Goal: Task Accomplishment & Management: Manage account settings

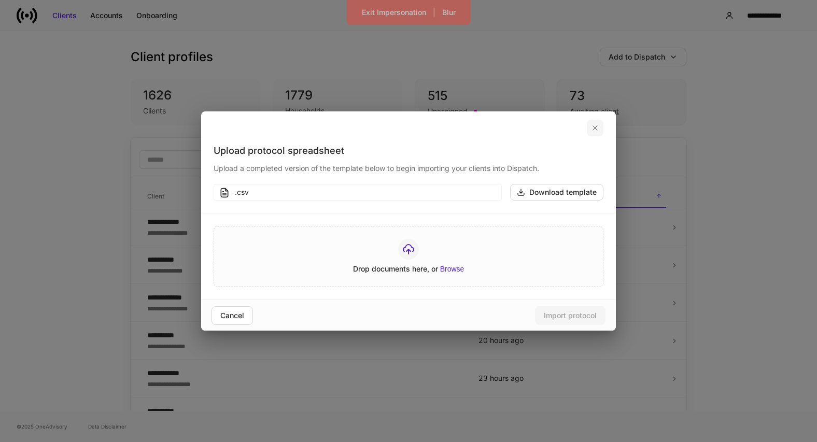
click at [598, 120] on button "button" at bounding box center [595, 128] width 17 height 17
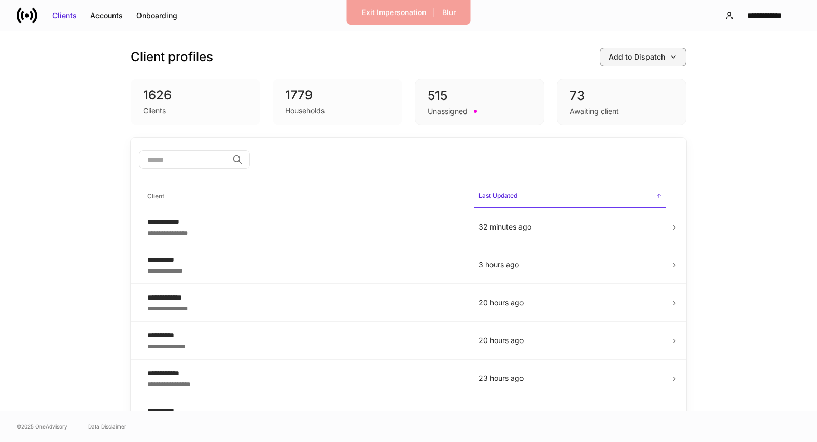
click at [634, 61] on div "Add to Dispatch" at bounding box center [637, 57] width 57 height 10
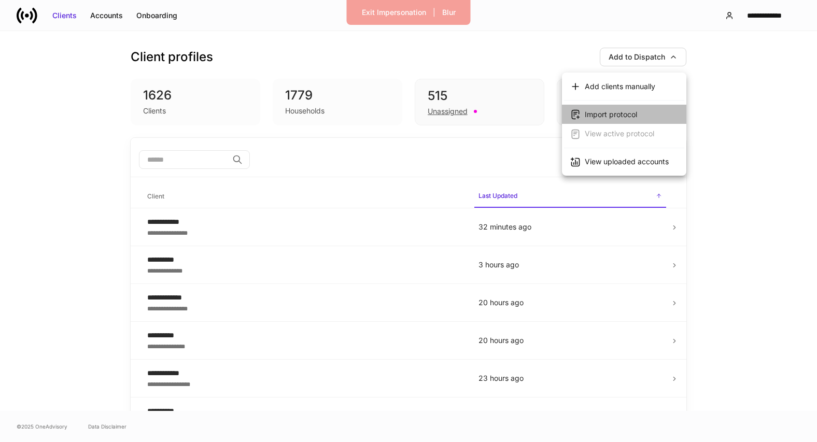
click at [617, 112] on div "Import protocol" at bounding box center [611, 114] width 52 height 10
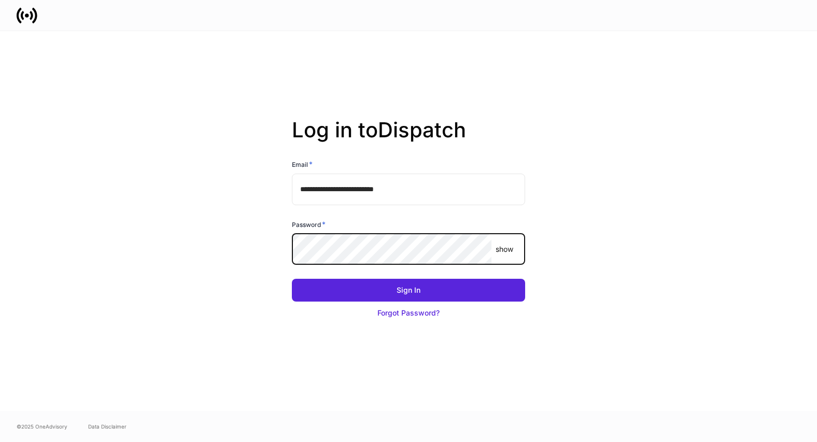
type input "**********"
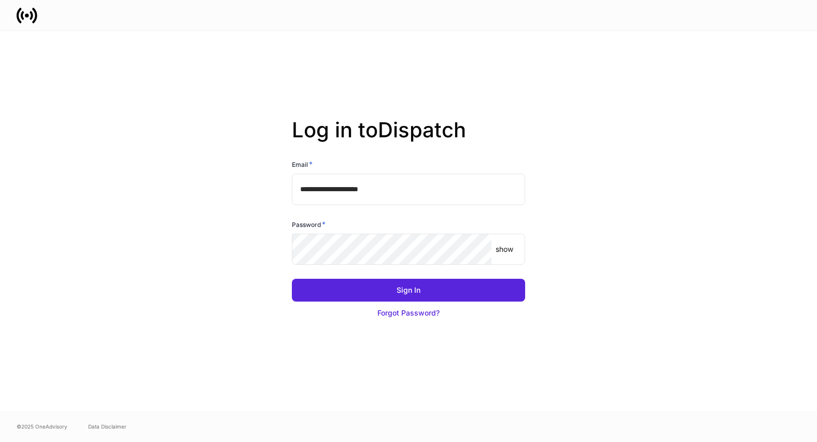
click at [354, 191] on input "**********" at bounding box center [408, 189] width 233 height 31
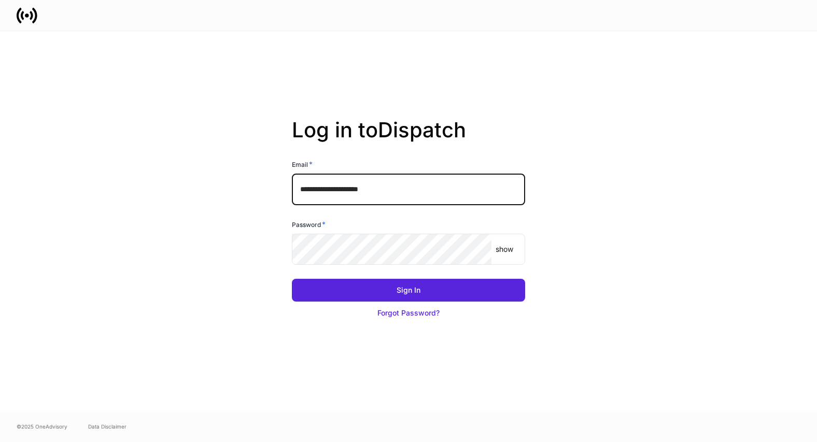
click at [354, 191] on input "**********" at bounding box center [408, 189] width 233 height 31
type input "**********"
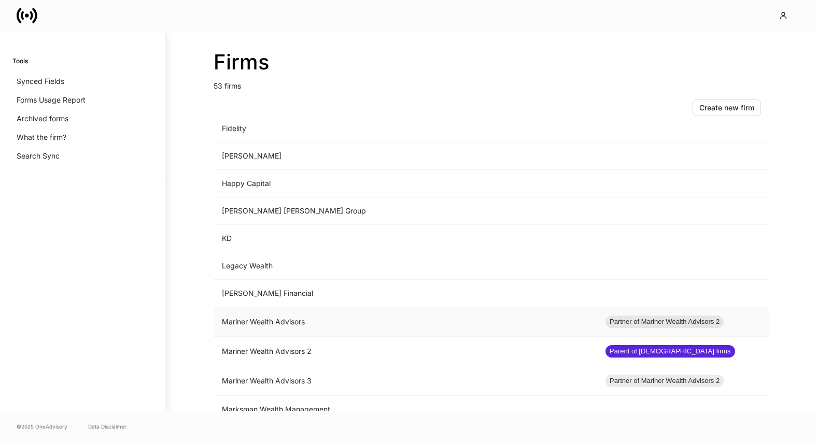
scroll to position [734, 0]
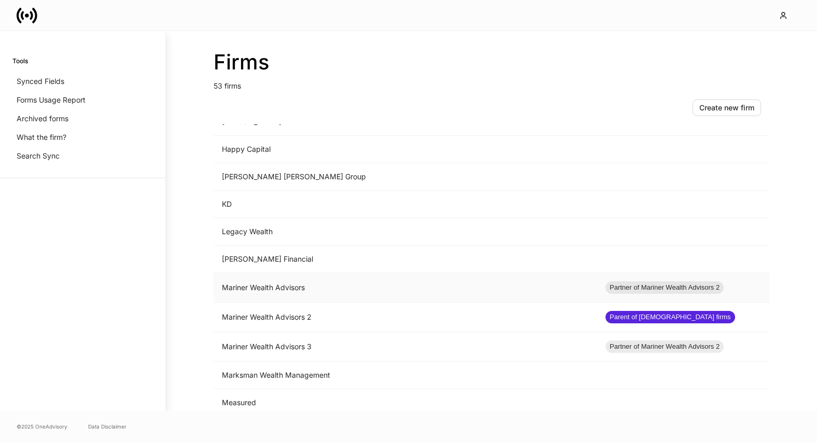
click at [398, 294] on td "Mariner Wealth Advisors" at bounding box center [406, 288] width 384 height 30
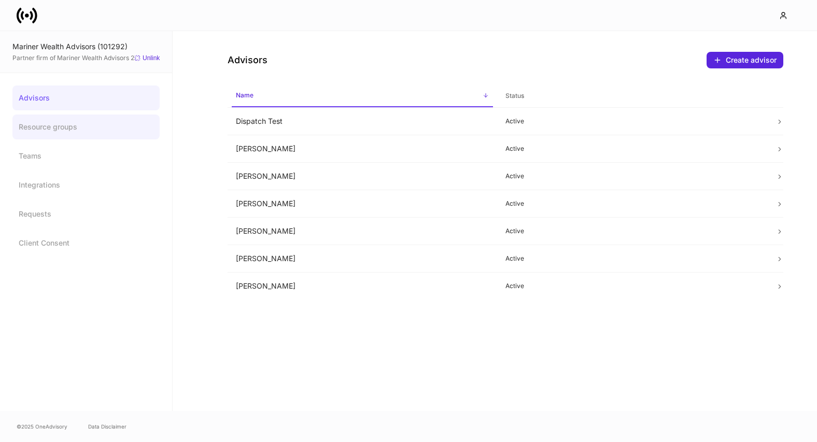
click at [91, 131] on link "Resource groups" at bounding box center [85, 127] width 147 height 25
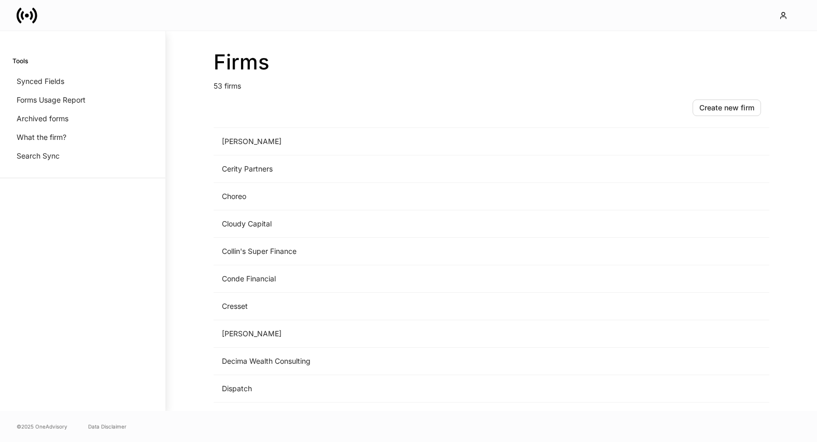
scroll to position [729, 0]
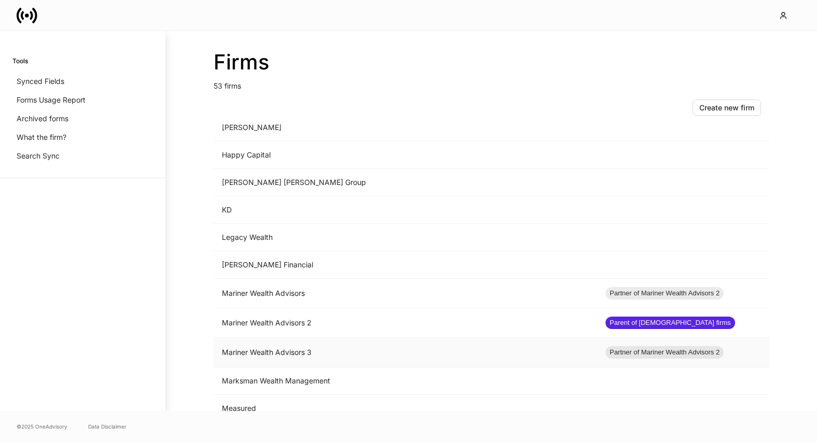
click at [251, 352] on td "Mariner Wealth Advisors 3" at bounding box center [406, 353] width 384 height 30
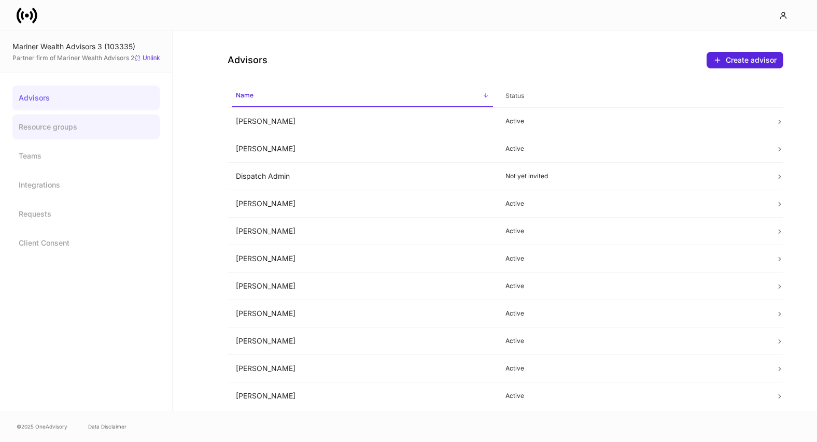
click at [93, 130] on link "Resource groups" at bounding box center [85, 127] width 147 height 25
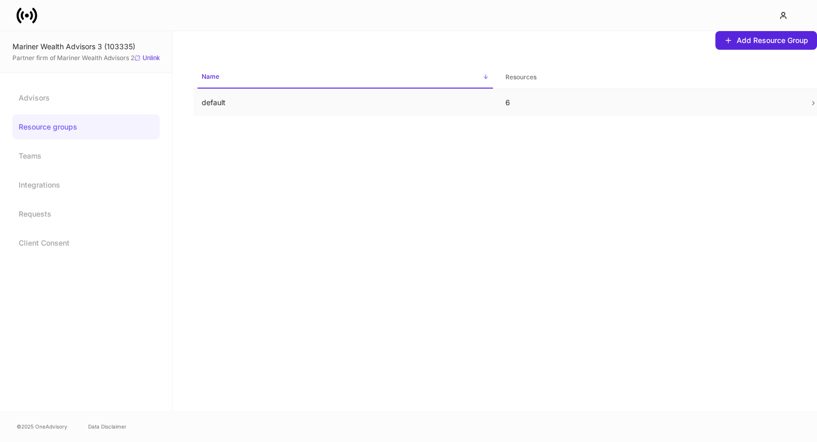
click at [246, 107] on p "default" at bounding box center [345, 103] width 287 height 10
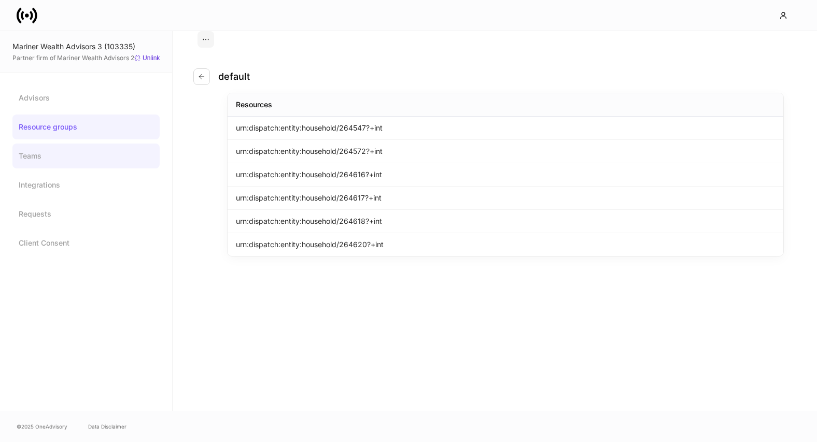
click at [63, 163] on link "Teams" at bounding box center [85, 156] width 147 height 25
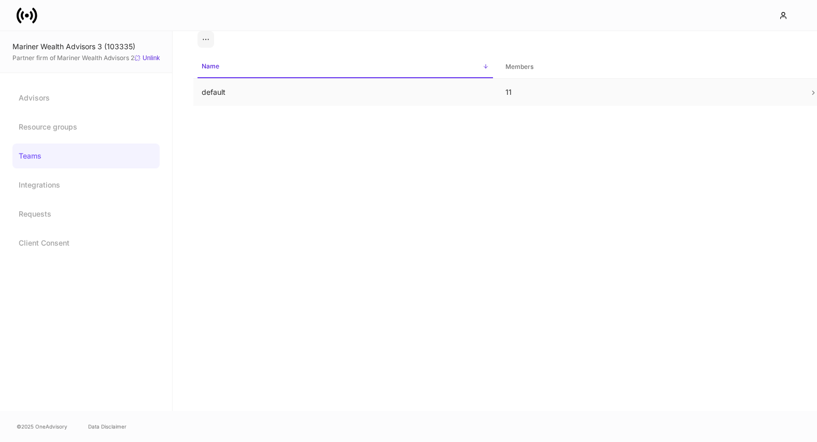
click at [242, 103] on td "default" at bounding box center [345, 92] width 304 height 27
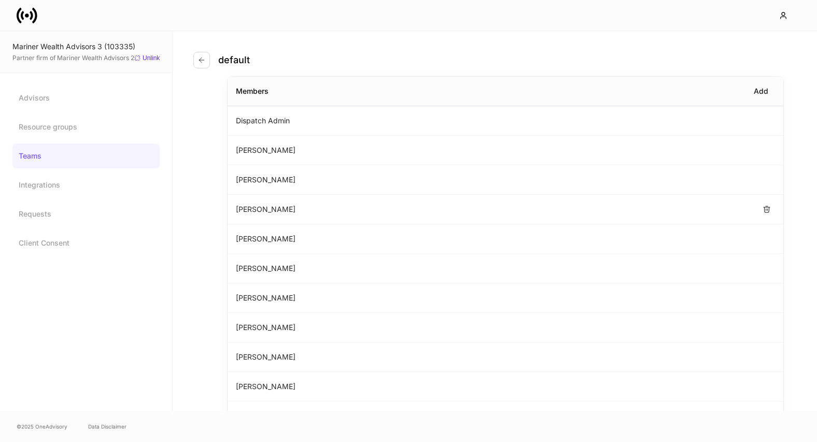
click at [350, 211] on div "Grace Karaki" at bounding box center [506, 210] width 556 height 30
click at [104, 112] on div "Advisors Resource groups Teams Integrations Requests Client Consent" at bounding box center [85, 171] width 147 height 170
click at [93, 100] on link "Advisors" at bounding box center [85, 98] width 147 height 25
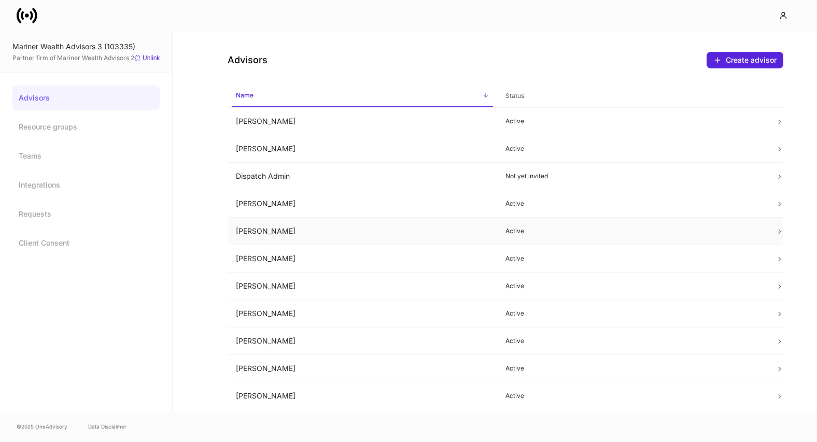
click at [286, 226] on td "Grace Karaki" at bounding box center [363, 231] width 270 height 27
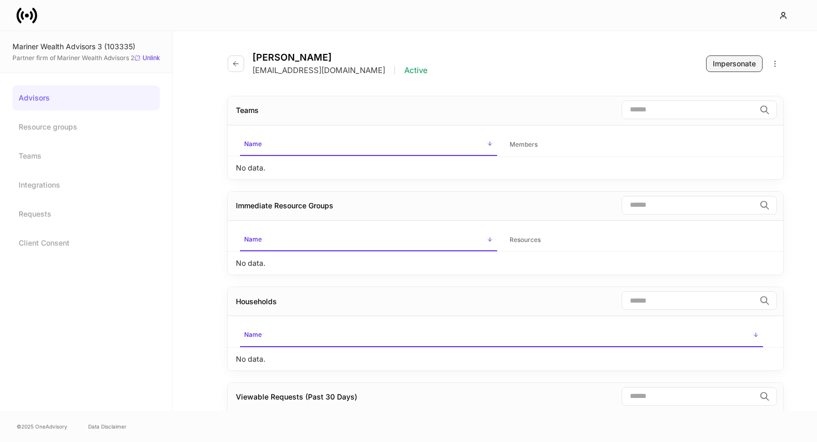
click at [716, 64] on div "Impersonate" at bounding box center [734, 64] width 43 height 10
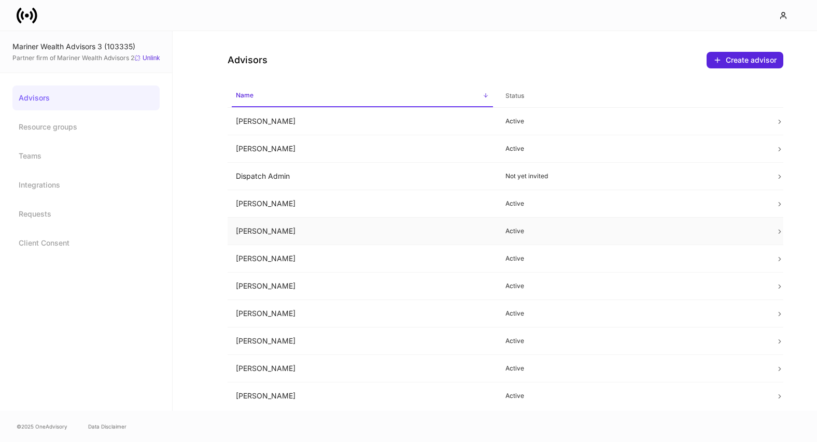
click at [309, 234] on td "Grace Karaki" at bounding box center [363, 231] width 270 height 27
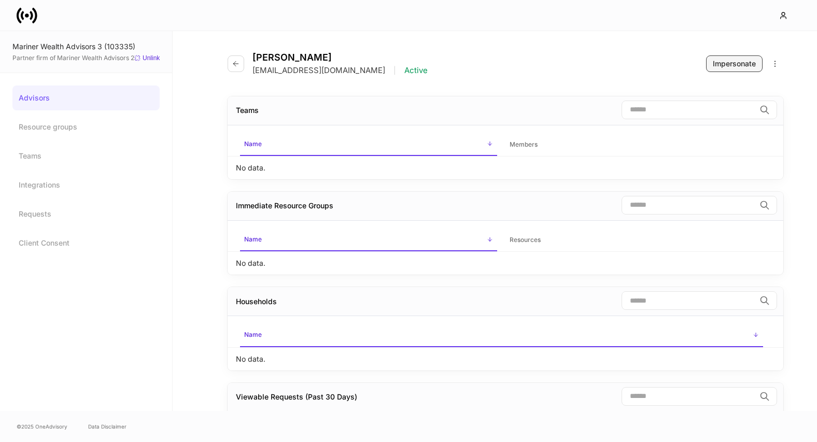
click at [717, 71] on button "Impersonate" at bounding box center [734, 64] width 57 height 17
